Goal: Transaction & Acquisition: Purchase product/service

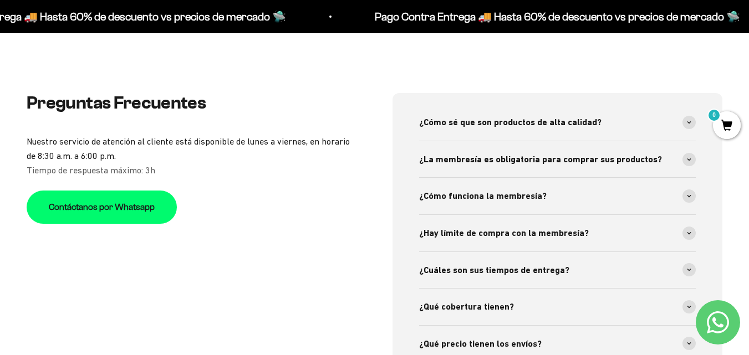
scroll to position [3436, 0]
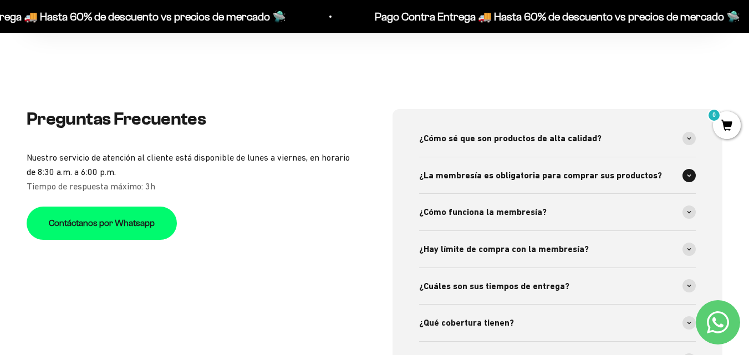
click at [692, 169] on span at bounding box center [688, 175] width 13 height 13
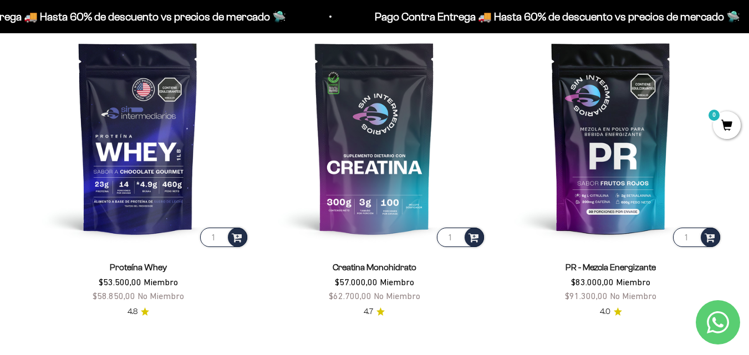
scroll to position [443, 0]
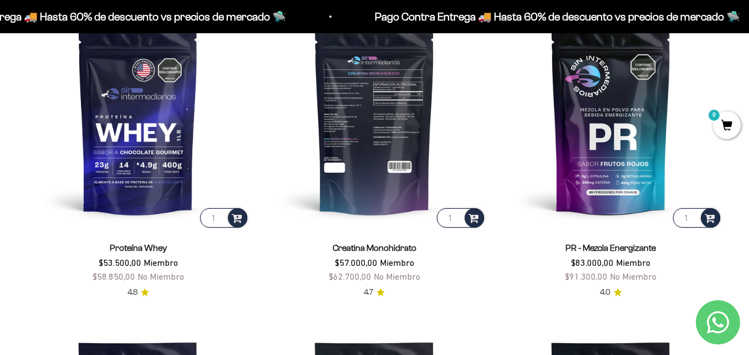
click at [362, 142] on img at bounding box center [374, 118] width 223 height 223
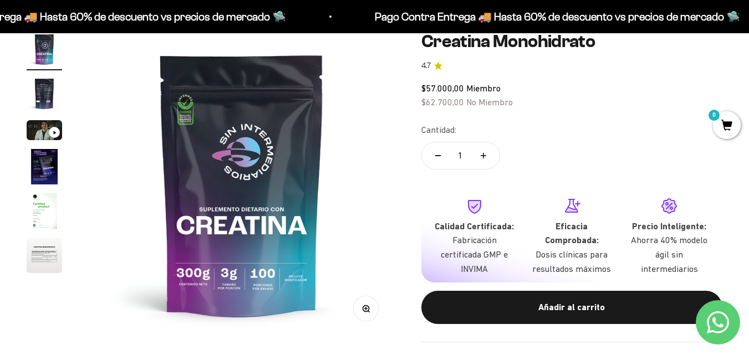
scroll to position [55, 0]
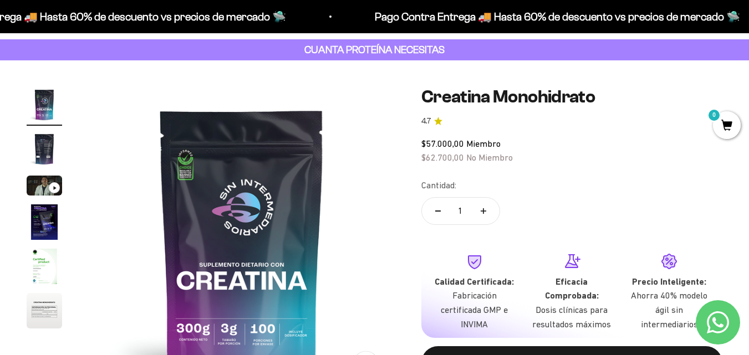
click at [42, 151] on img "Ir al artículo 2" at bounding box center [44, 148] width 35 height 35
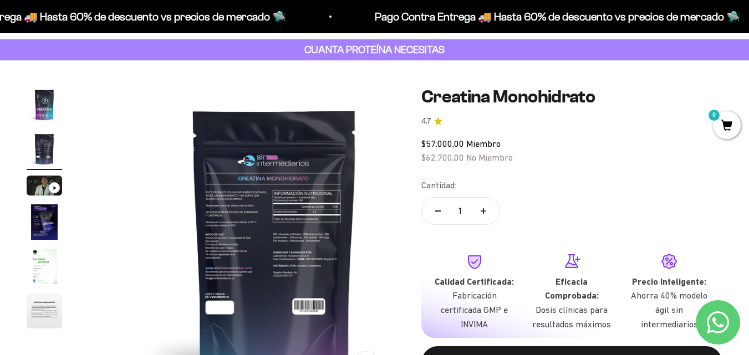
scroll to position [0, 313]
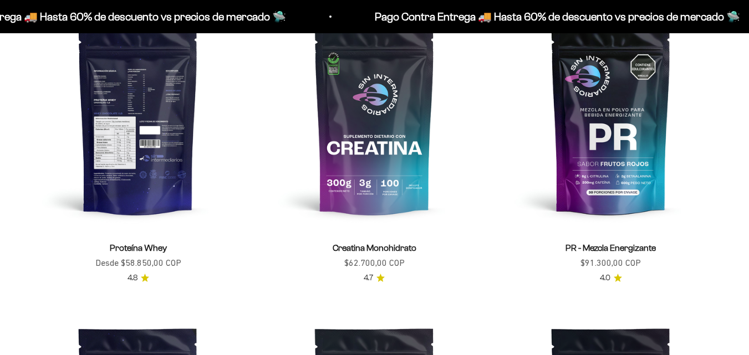
scroll to position [443, 0]
click at [119, 130] on img at bounding box center [138, 118] width 223 height 223
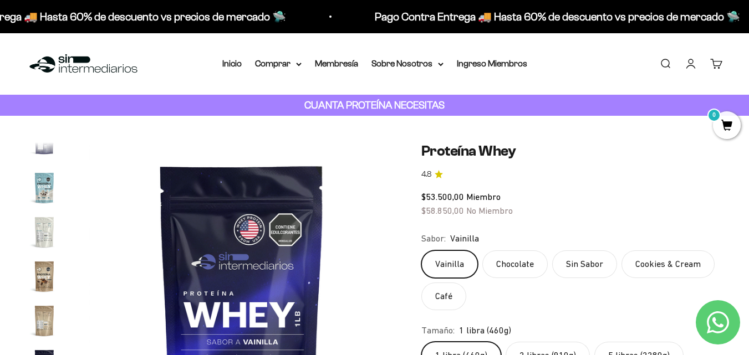
click at [39, 188] on img "Ir al artículo 14" at bounding box center [44, 187] width 35 height 35
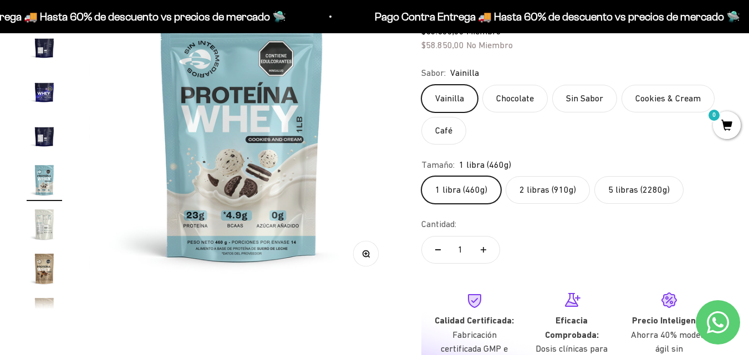
scroll to position [166, 0]
click at [35, 91] on img "Ir al artículo 12" at bounding box center [44, 90] width 35 height 35
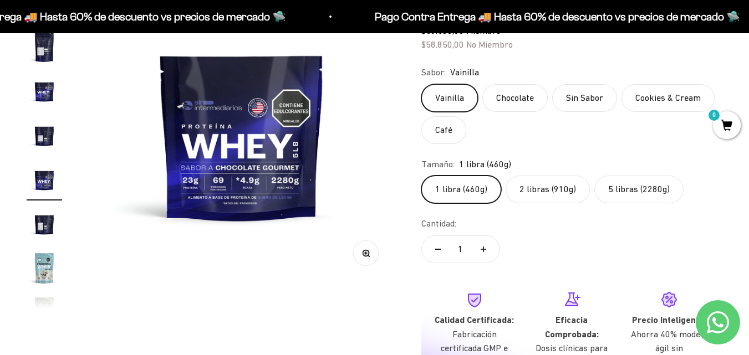
scroll to position [111, 0]
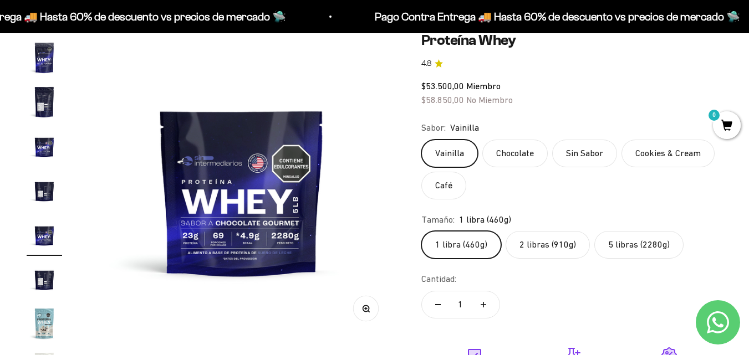
click at [43, 61] on img "Ir al artículo 8" at bounding box center [44, 57] width 35 height 35
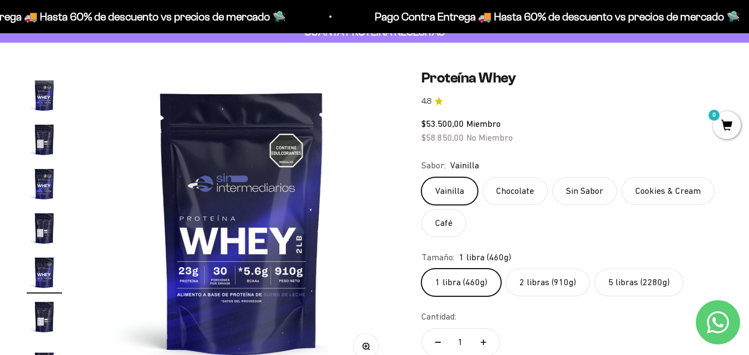
scroll to position [0, 0]
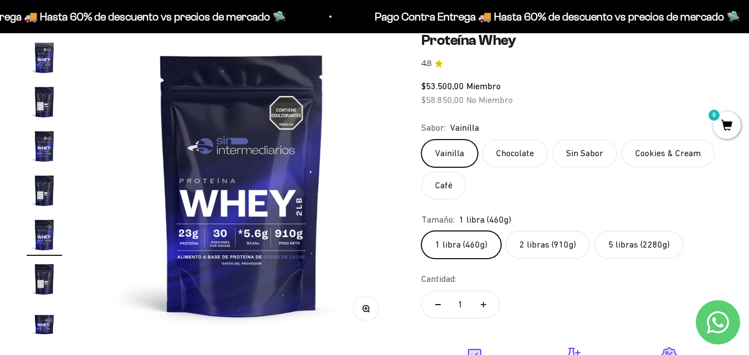
click at [534, 244] on label "2 libras (910g)" at bounding box center [547, 245] width 84 height 28
click at [421, 231] on input "2 libras (910g)" at bounding box center [421, 231] width 1 height 1
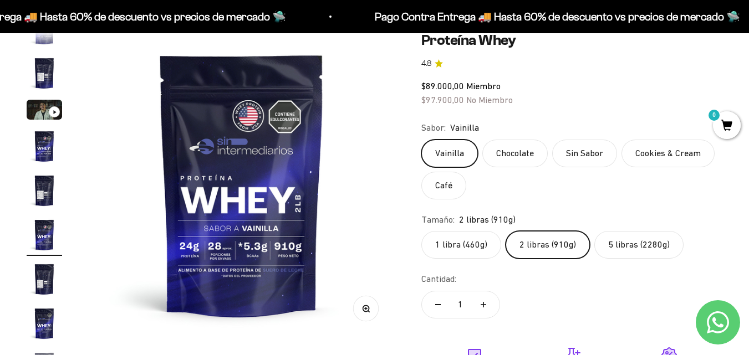
click at [615, 245] on label "5 libras (2280g)" at bounding box center [638, 245] width 89 height 28
click at [421, 231] on input "5 libras (2280g)" at bounding box center [421, 231] width 1 height 1
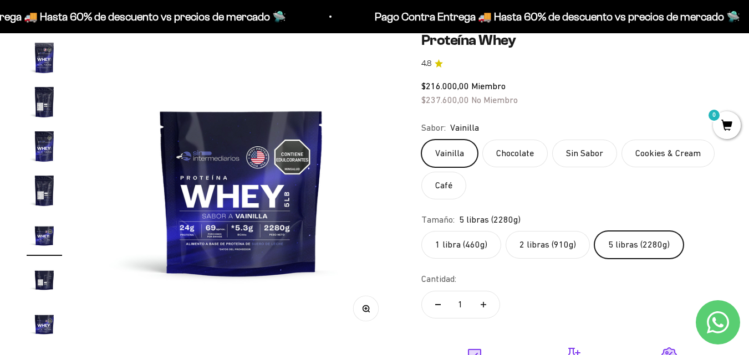
click at [544, 245] on label "2 libras (910g)" at bounding box center [547, 245] width 84 height 28
click at [421, 231] on input "2 libras (910g)" at bounding box center [421, 231] width 1 height 1
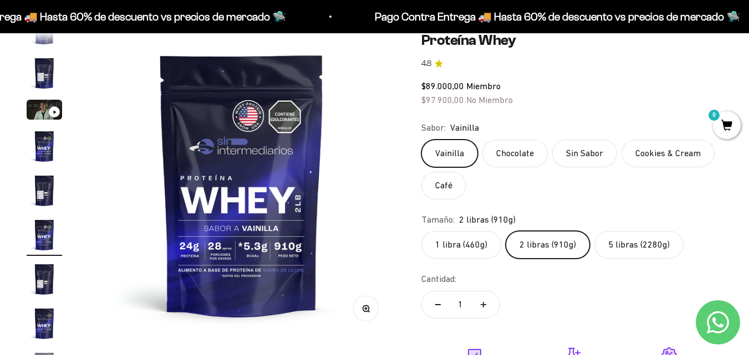
click at [452, 252] on label "1 libra (460g)" at bounding box center [461, 245] width 80 height 28
click at [421, 231] on input "1 libra (460g)" at bounding box center [421, 231] width 1 height 1
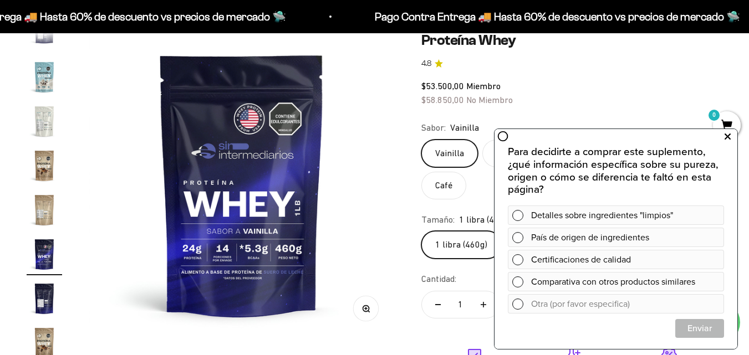
click at [730, 139] on button at bounding box center [727, 137] width 20 height 18
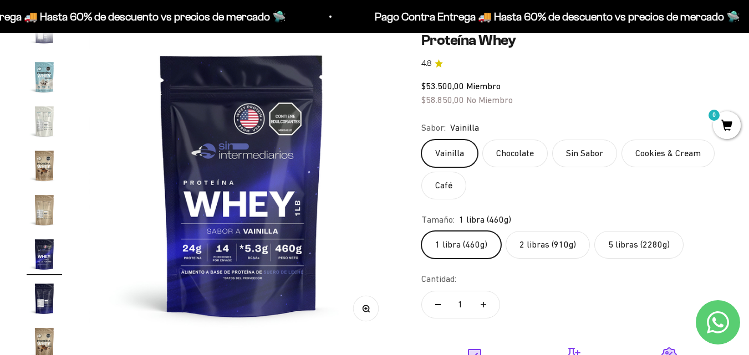
click at [543, 244] on label "2 libras (910g)" at bounding box center [547, 245] width 84 height 28
click at [421, 231] on input "2 libras (910g)" at bounding box center [421, 231] width 1 height 1
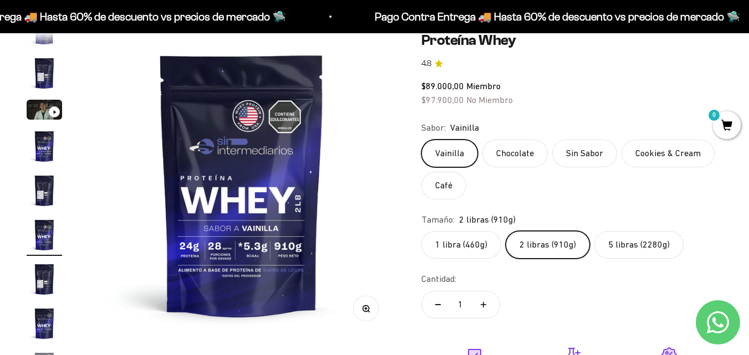
click at [481, 244] on label "1 libra (460g)" at bounding box center [461, 245] width 80 height 28
click at [421, 231] on input "1 libra (460g)" at bounding box center [421, 231] width 1 height 1
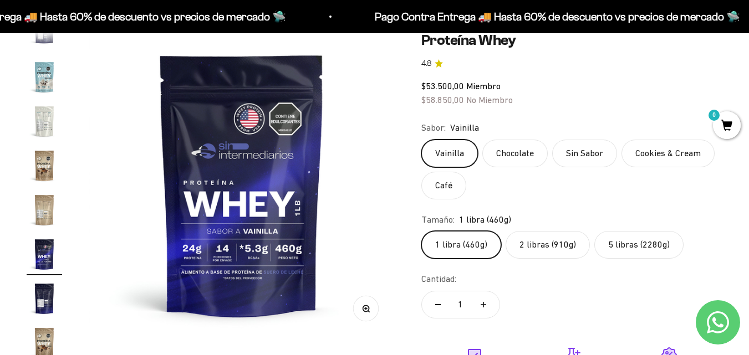
click at [528, 247] on label "2 libras (910g)" at bounding box center [547, 245] width 84 height 28
click at [421, 231] on input "2 libras (910g)" at bounding box center [421, 231] width 1 height 1
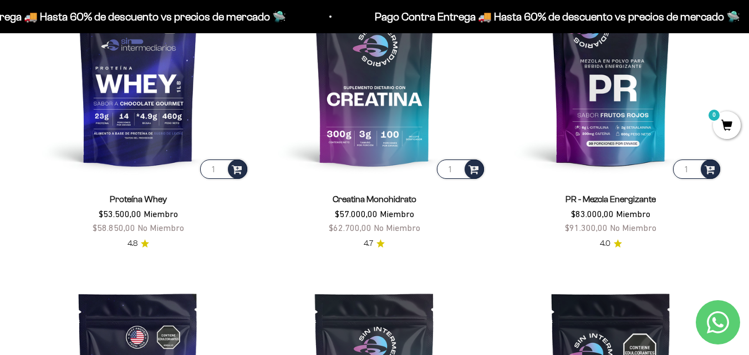
scroll to position [499, 0]
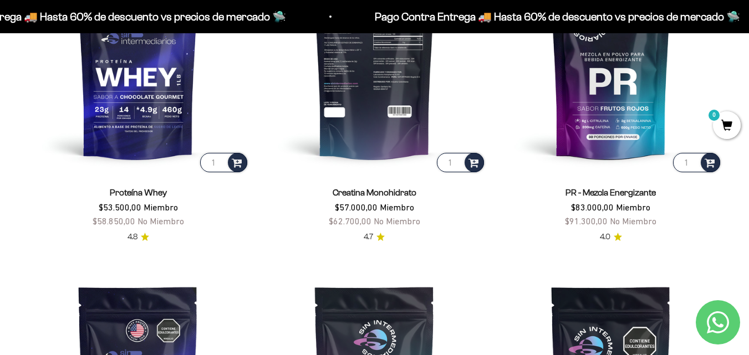
click at [417, 104] on img at bounding box center [374, 62] width 223 height 223
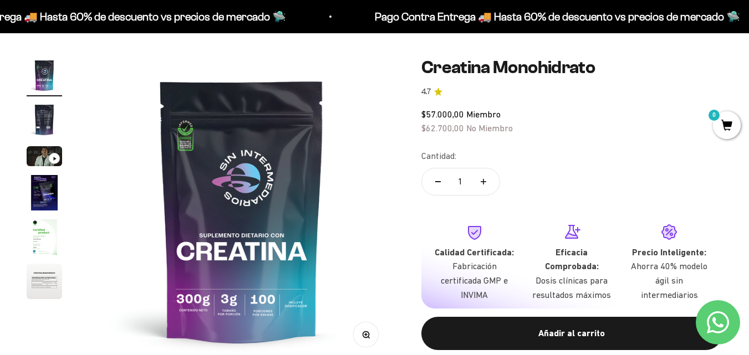
scroll to position [111, 0]
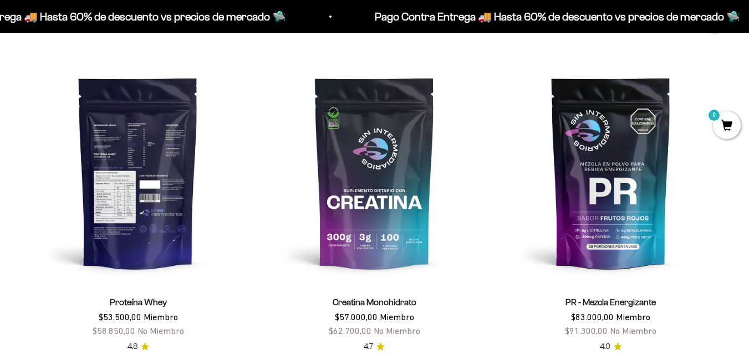
scroll to position [388, 0]
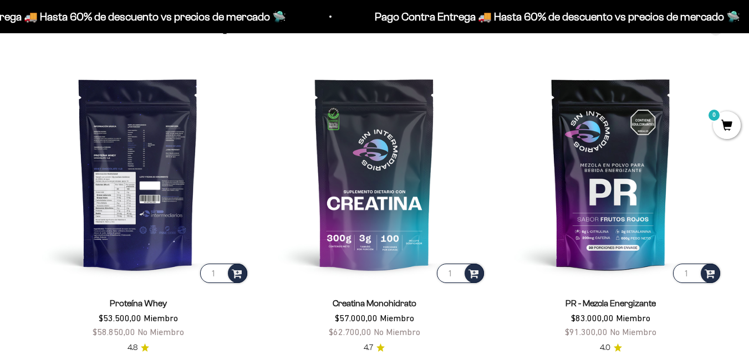
click at [115, 197] on img at bounding box center [138, 173] width 223 height 223
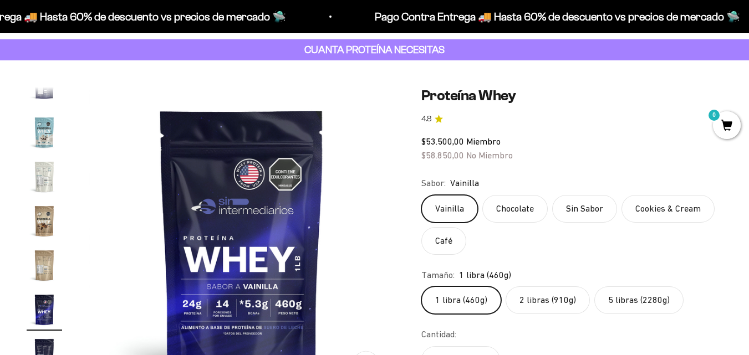
click at [536, 294] on label "2 libras (910g)" at bounding box center [547, 300] width 84 height 28
click at [421, 286] on input "2 libras (910g)" at bounding box center [421, 286] width 1 height 1
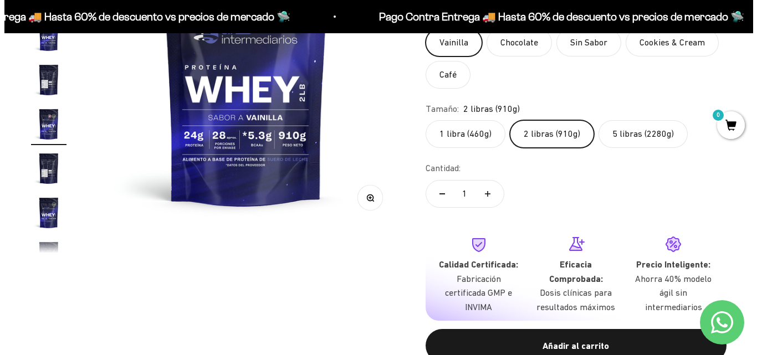
scroll to position [277, 0]
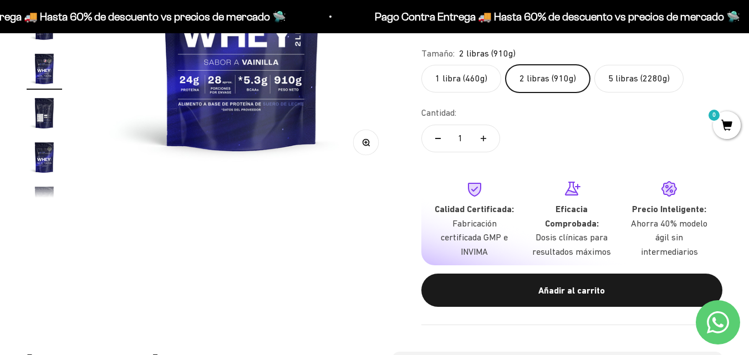
click at [504, 288] on div "Añadir al carrito" at bounding box center [571, 291] width 257 height 14
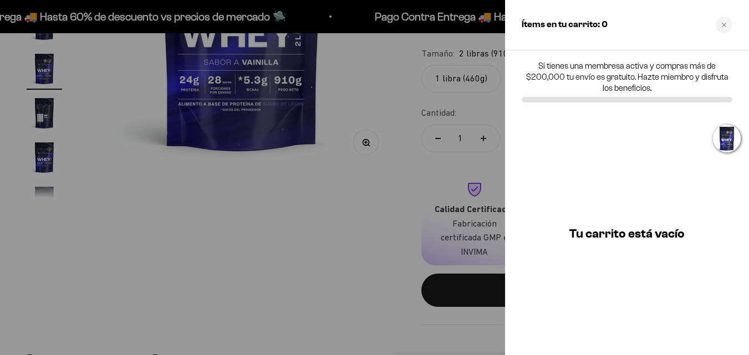
scroll to position [0, 1585]
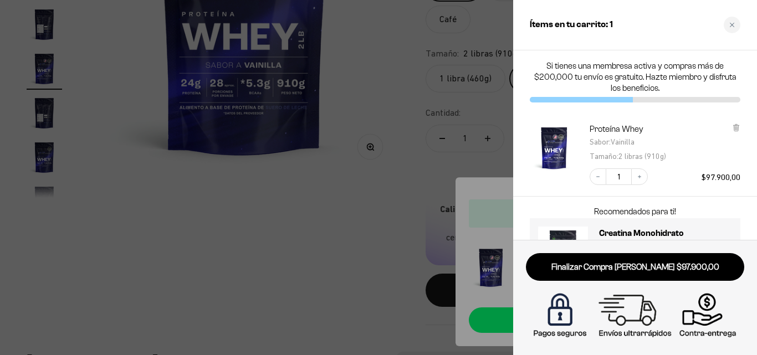
click at [326, 243] on div at bounding box center [378, 177] width 757 height 355
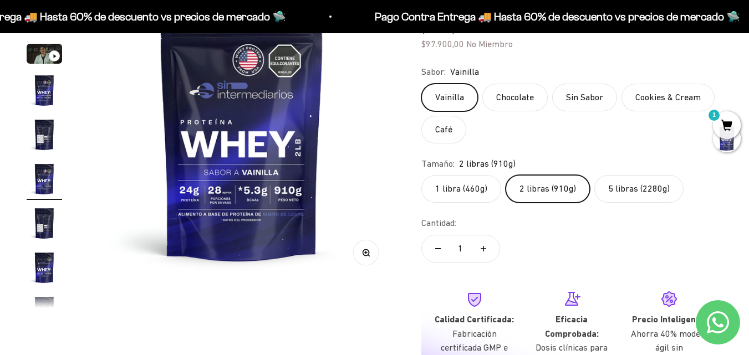
scroll to position [166, 0]
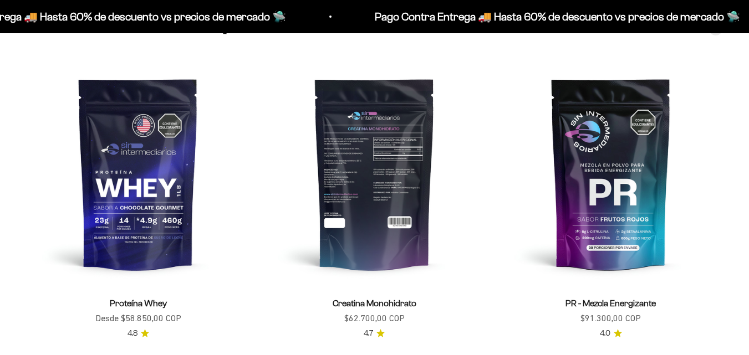
scroll to position [388, 0]
click at [364, 170] on img at bounding box center [374, 173] width 223 height 223
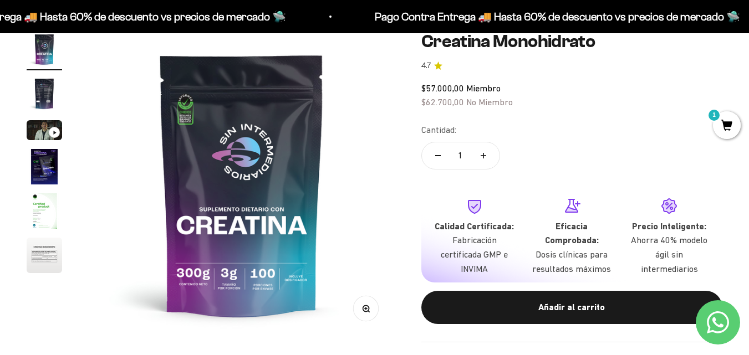
click at [544, 304] on div "Añadir al carrito" at bounding box center [571, 307] width 257 height 14
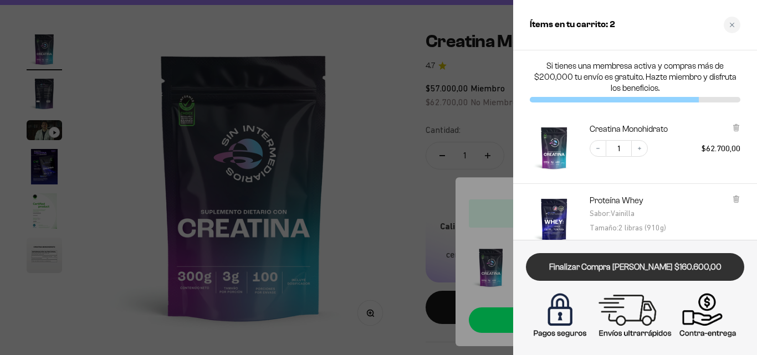
click at [644, 275] on link "Finalizar Compra [PERSON_NAME] $160.600,00" at bounding box center [635, 267] width 218 height 28
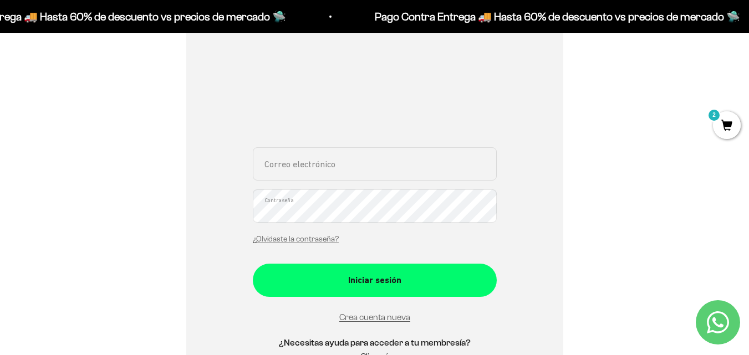
scroll to position [166, 0]
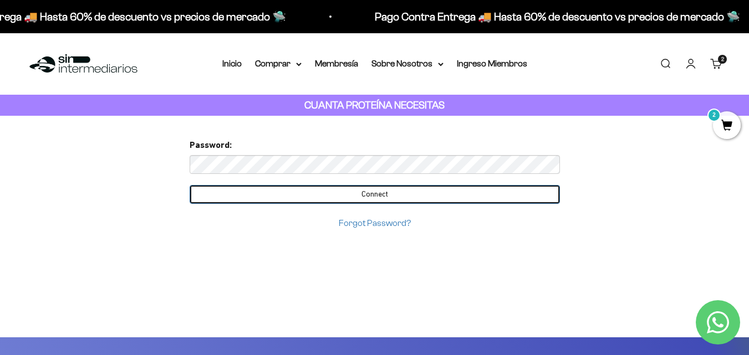
click at [337, 199] on input "Connect" at bounding box center [375, 194] width 370 height 19
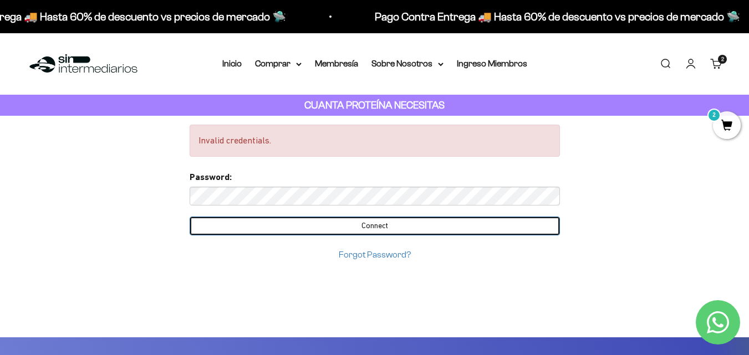
click at [313, 228] on input "Connect" at bounding box center [375, 226] width 370 height 19
click at [316, 228] on input "Connect" at bounding box center [375, 226] width 370 height 19
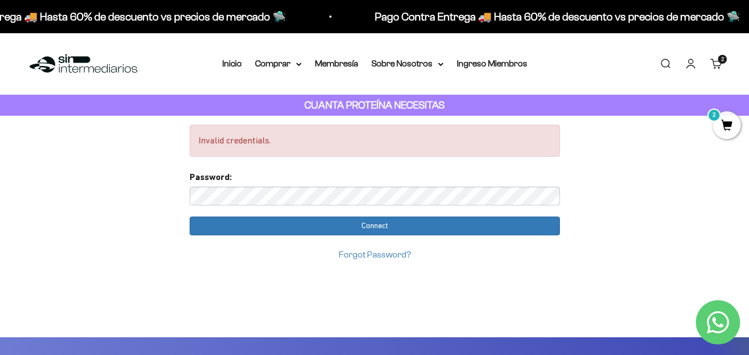
click at [375, 257] on link "Forgot Password?" at bounding box center [375, 254] width 72 height 9
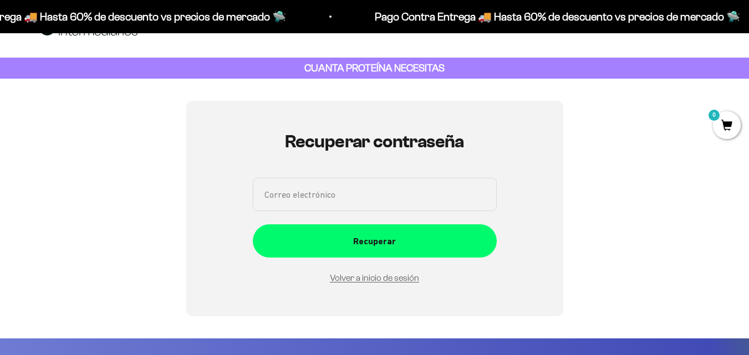
scroll to position [14, 0]
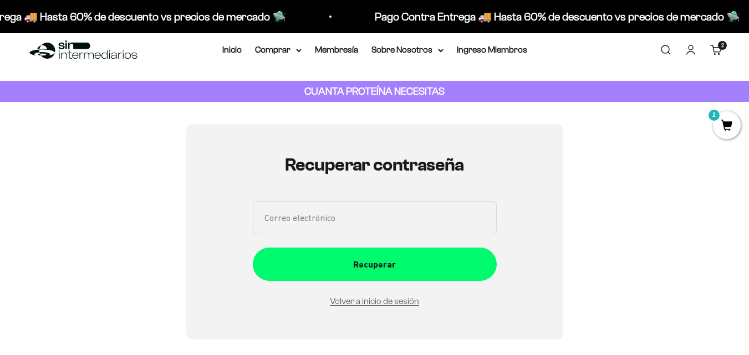
click at [305, 221] on input "Correo electrónico" at bounding box center [375, 217] width 244 height 33
type input "[EMAIL_ADDRESS][DOMAIN_NAME]"
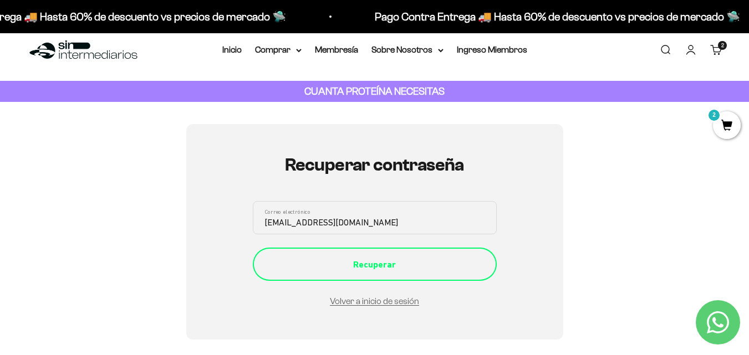
click at [366, 269] on div "Recuperar" at bounding box center [374, 265] width 199 height 14
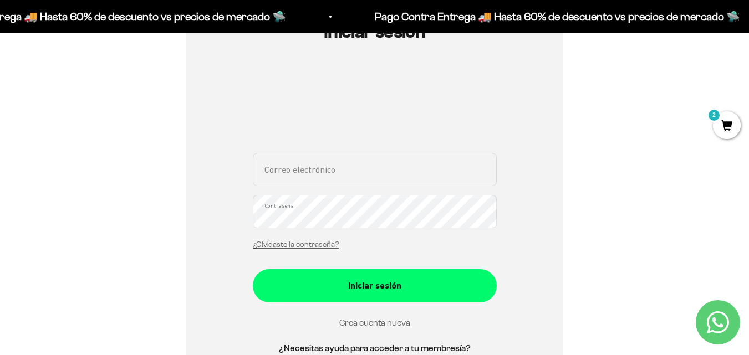
scroll to position [166, 0]
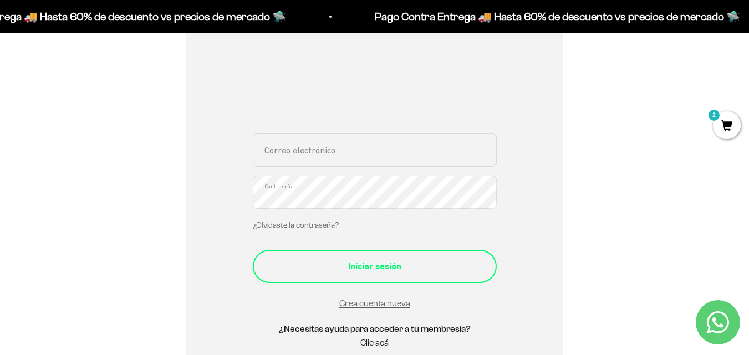
type input "[EMAIL_ADDRESS][DOMAIN_NAME]"
click at [345, 257] on button "Iniciar sesión" at bounding box center [375, 266] width 244 height 33
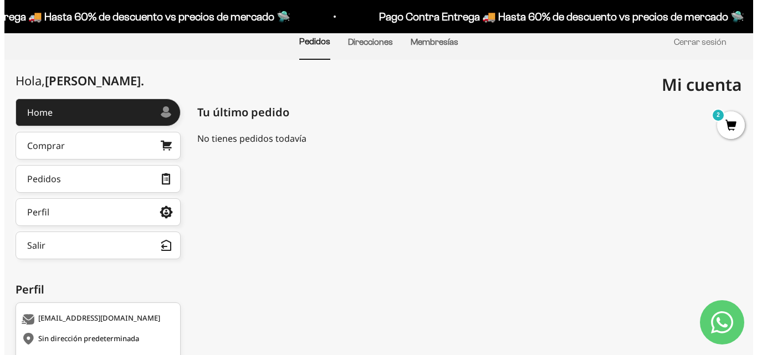
scroll to position [111, 0]
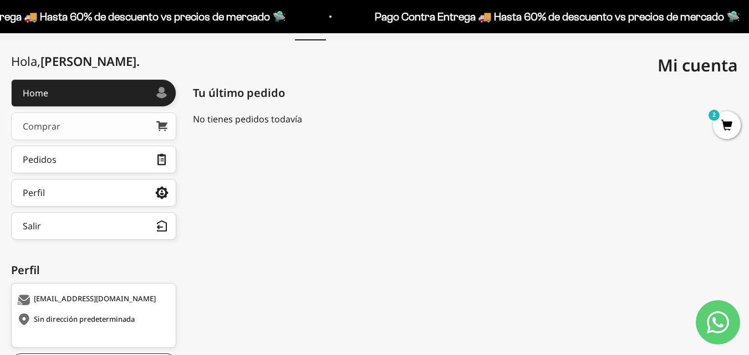
click at [95, 120] on link "Comprar" at bounding box center [93, 126] width 165 height 28
click at [723, 125] on span "2" at bounding box center [727, 125] width 28 height 28
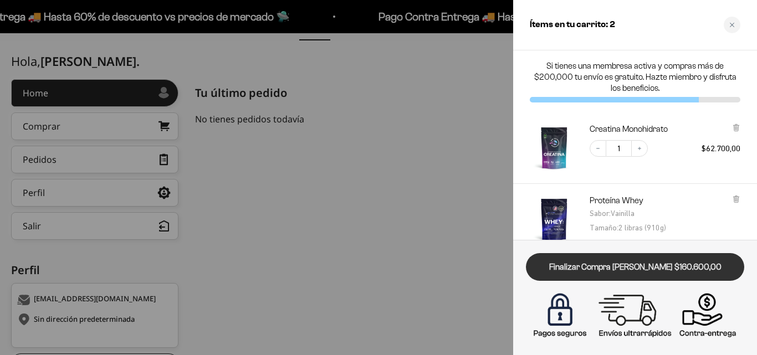
click at [608, 268] on link "Finalizar Compra [PERSON_NAME] $160.600,00" at bounding box center [635, 267] width 218 height 28
